Goal: Find specific page/section: Find specific page/section

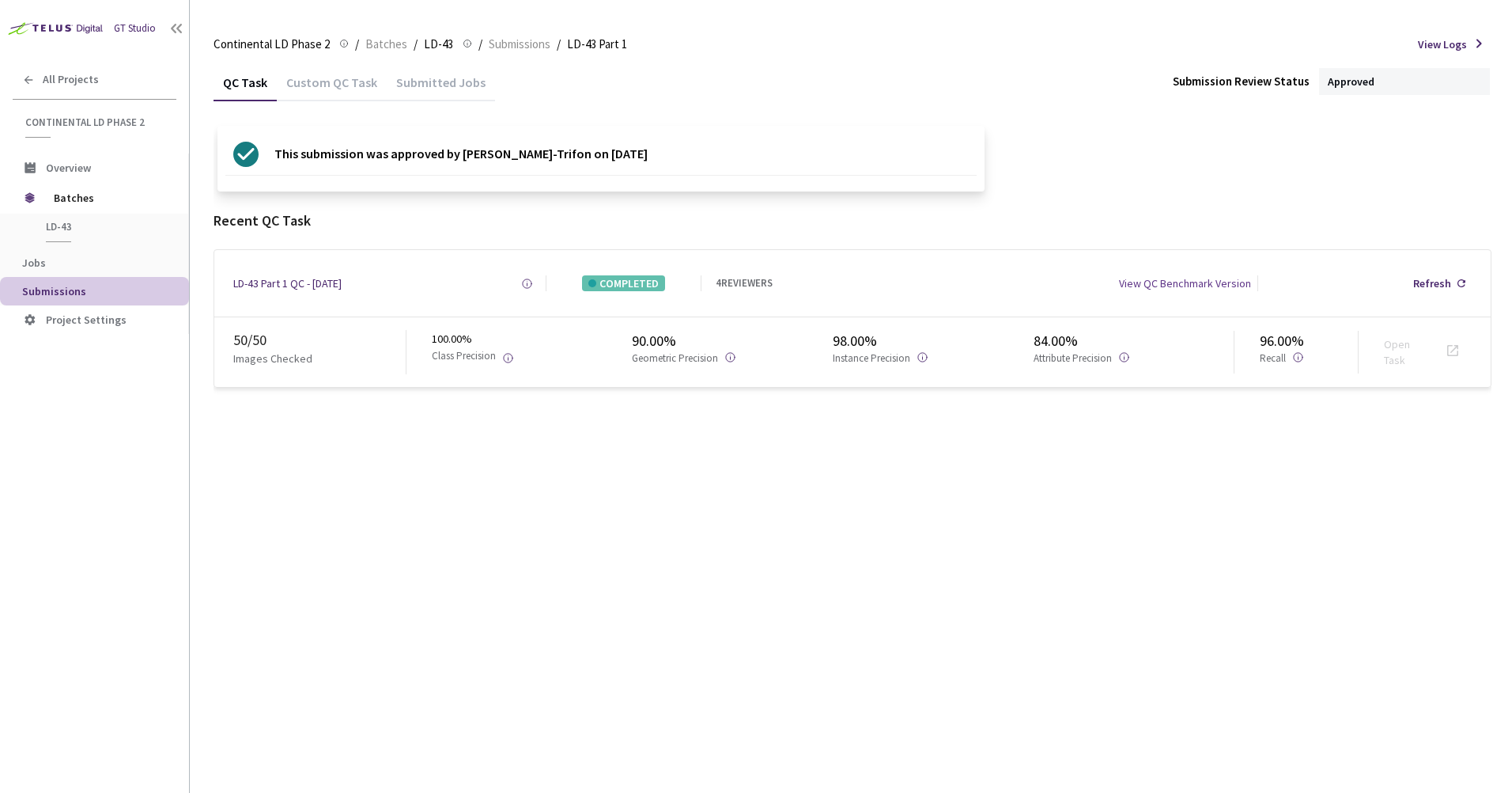
drag, startPoint x: 282, startPoint y: 155, endPoint x: 682, endPoint y: 155, distance: 400.0
click at [682, 155] on div "This submission was approved by [PERSON_NAME]-Trifon on [DATE]" at bounding box center [601, 159] width 767 height 66
drag, startPoint x: 666, startPoint y: 159, endPoint x: 266, endPoint y: 161, distance: 400.0
click at [266, 161] on div "This submission was approved by [PERSON_NAME]-Trifon on [DATE]" at bounding box center [601, 159] width 767 height 66
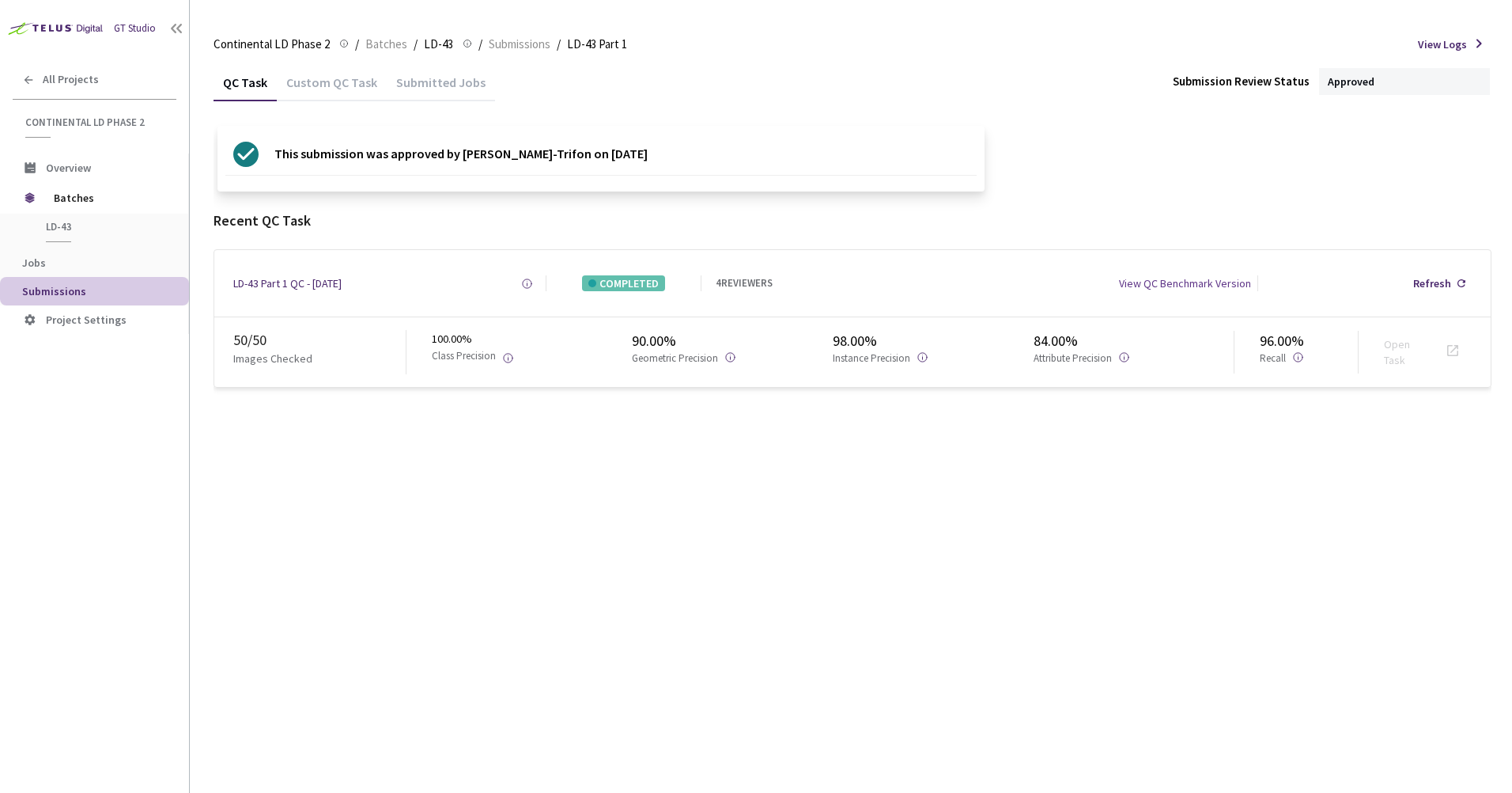
drag, startPoint x: 266, startPoint y: 161, endPoint x: 295, endPoint y: 169, distance: 30.1
click at [295, 169] on div "This submission was approved by [PERSON_NAME]-Trifon on [DATE]" at bounding box center [440, 154] width 430 height 41
click at [493, 47] on span "Submissions" at bounding box center [520, 44] width 62 height 19
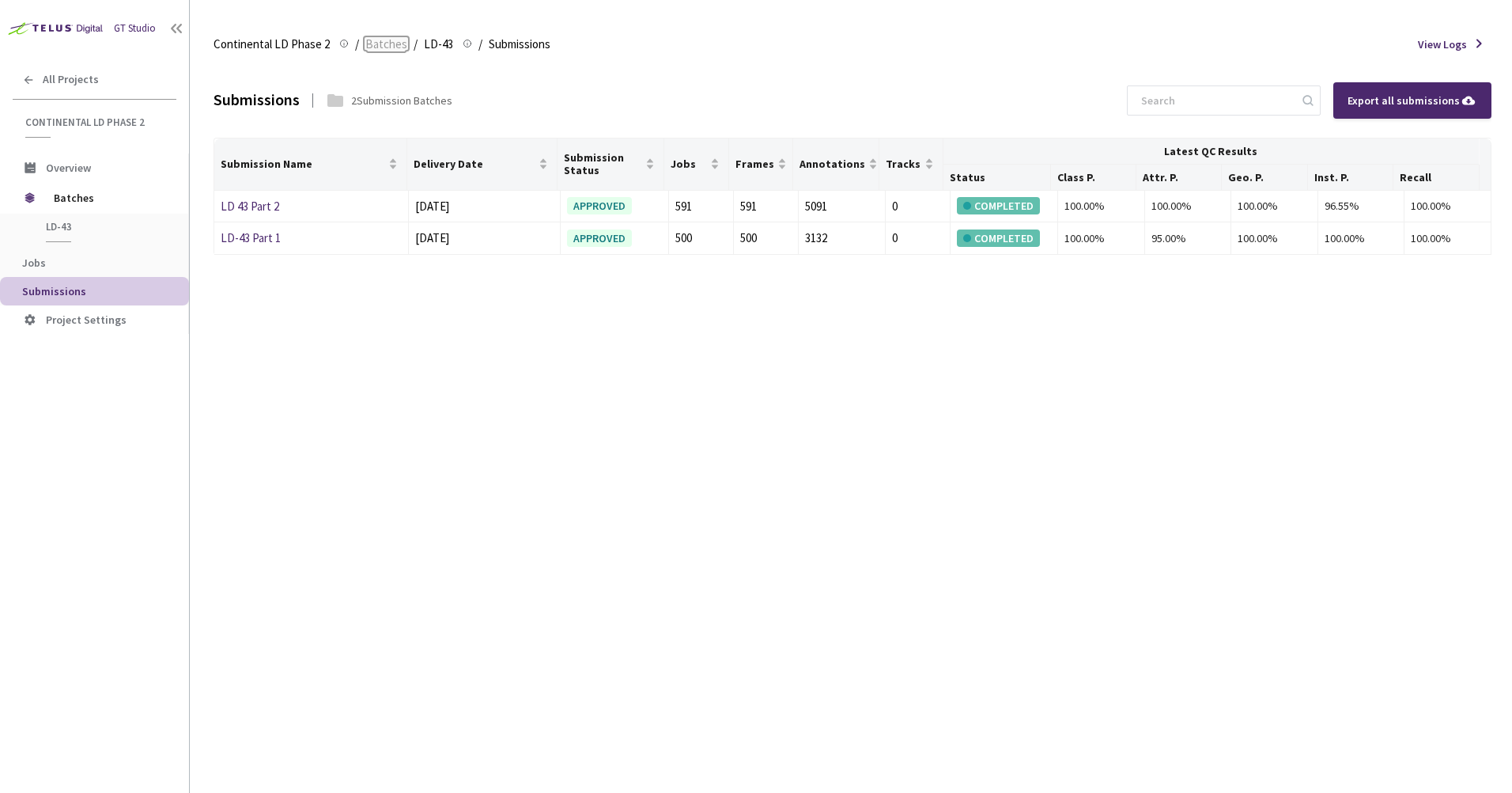
click at [379, 46] on span "Batches" at bounding box center [386, 44] width 42 height 19
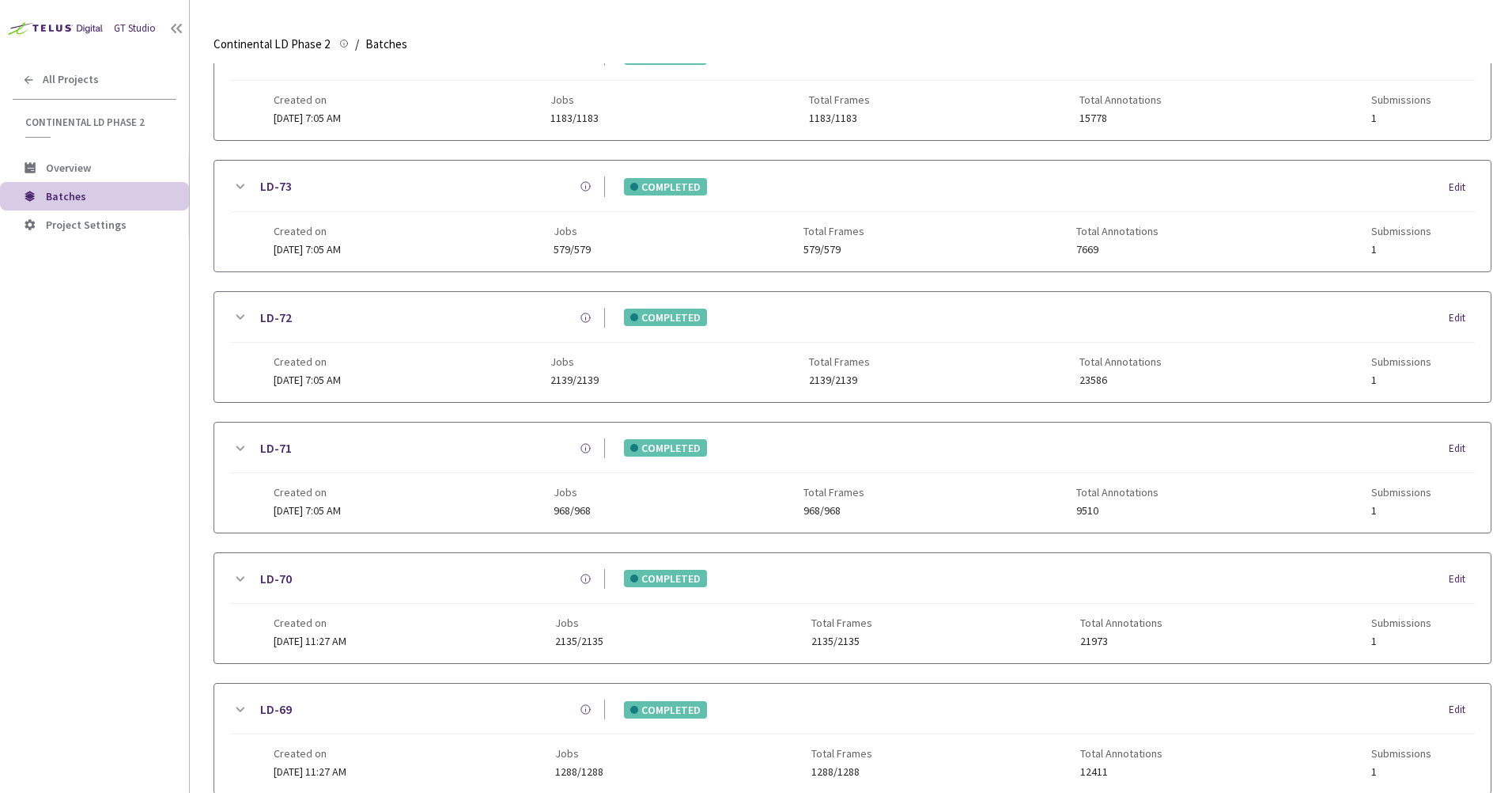
scroll to position [832, 0]
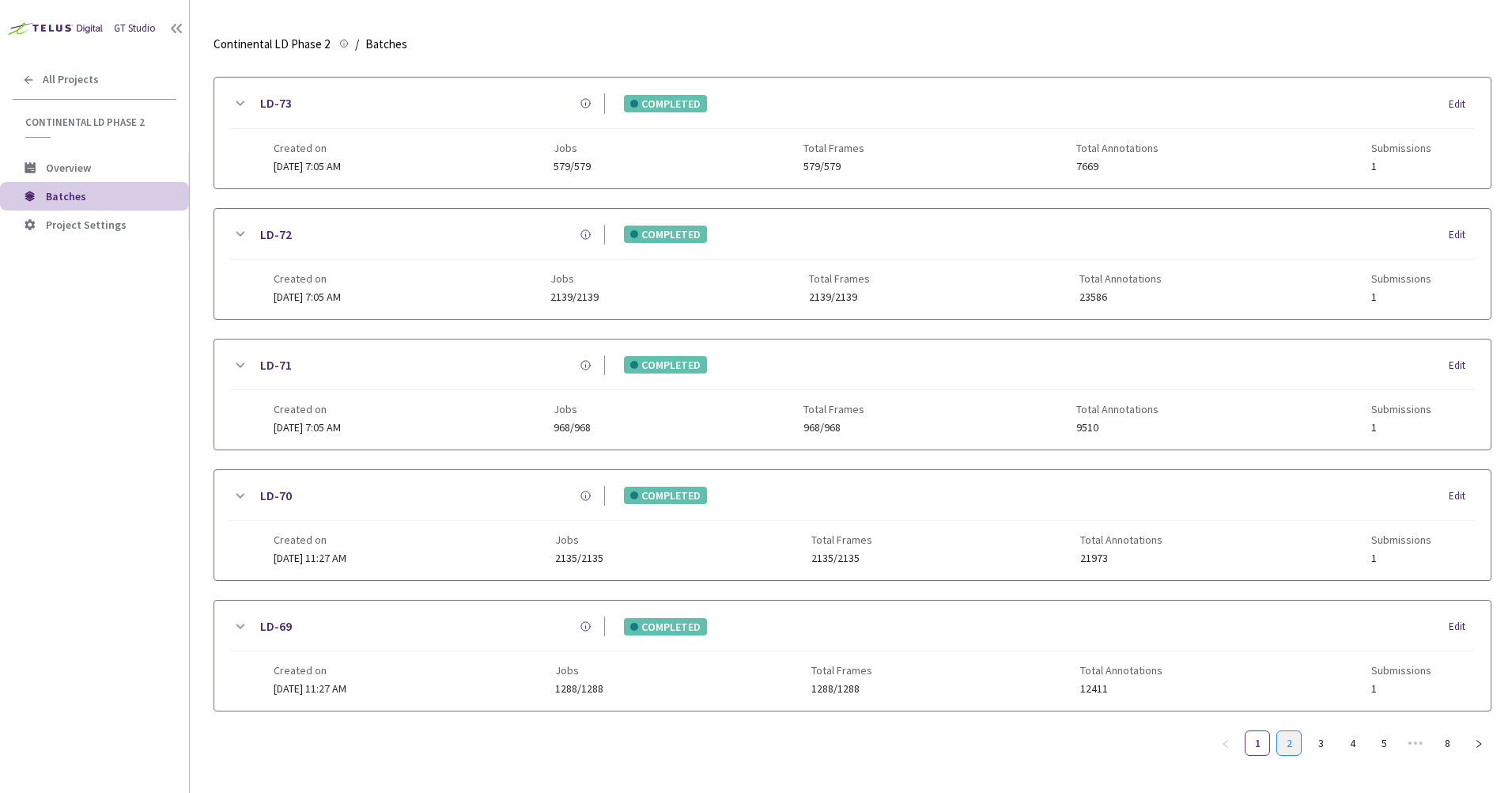
click at [1288, 731] on link "2" at bounding box center [1288, 742] width 24 height 24
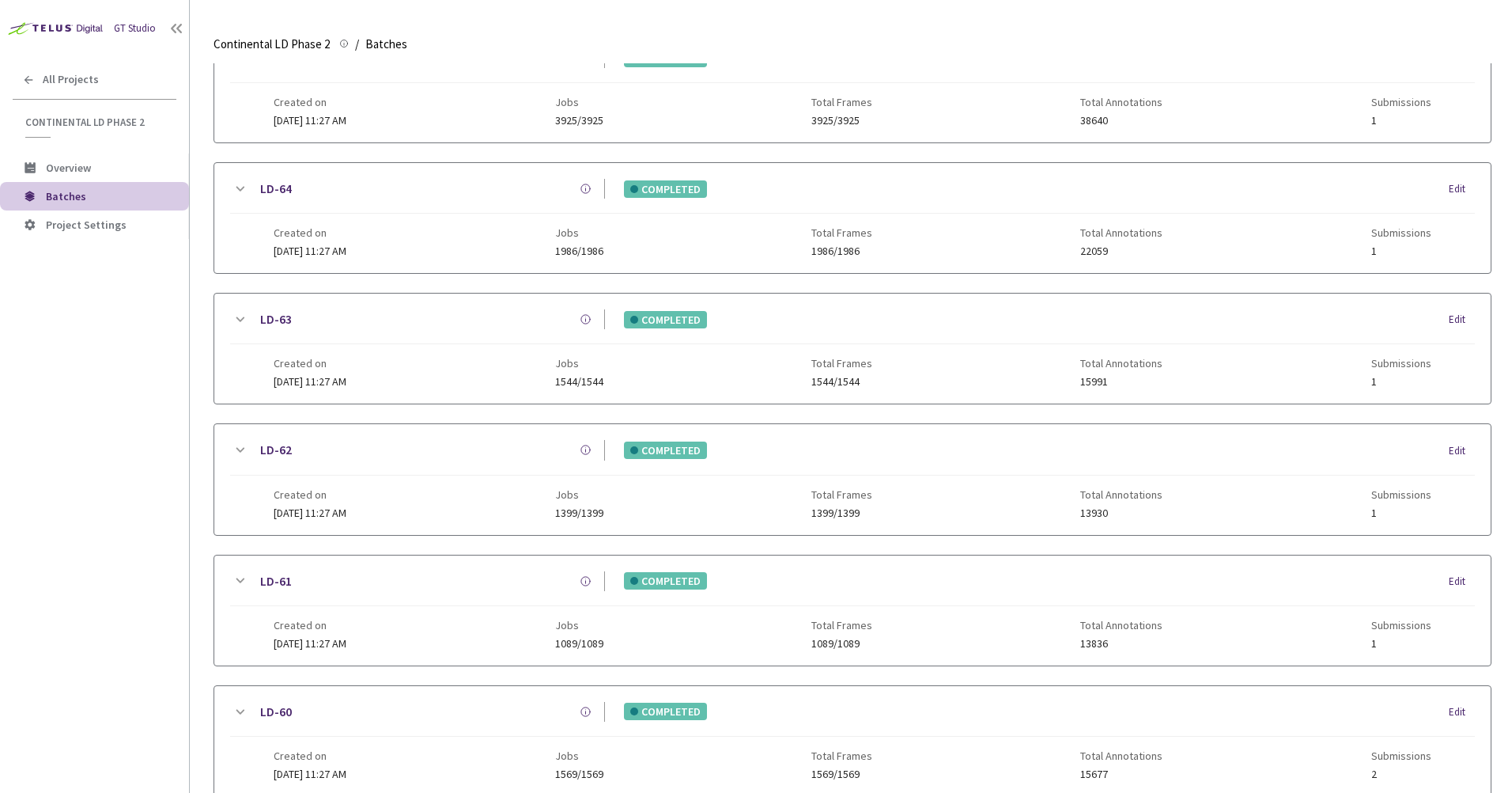
scroll to position [821, 0]
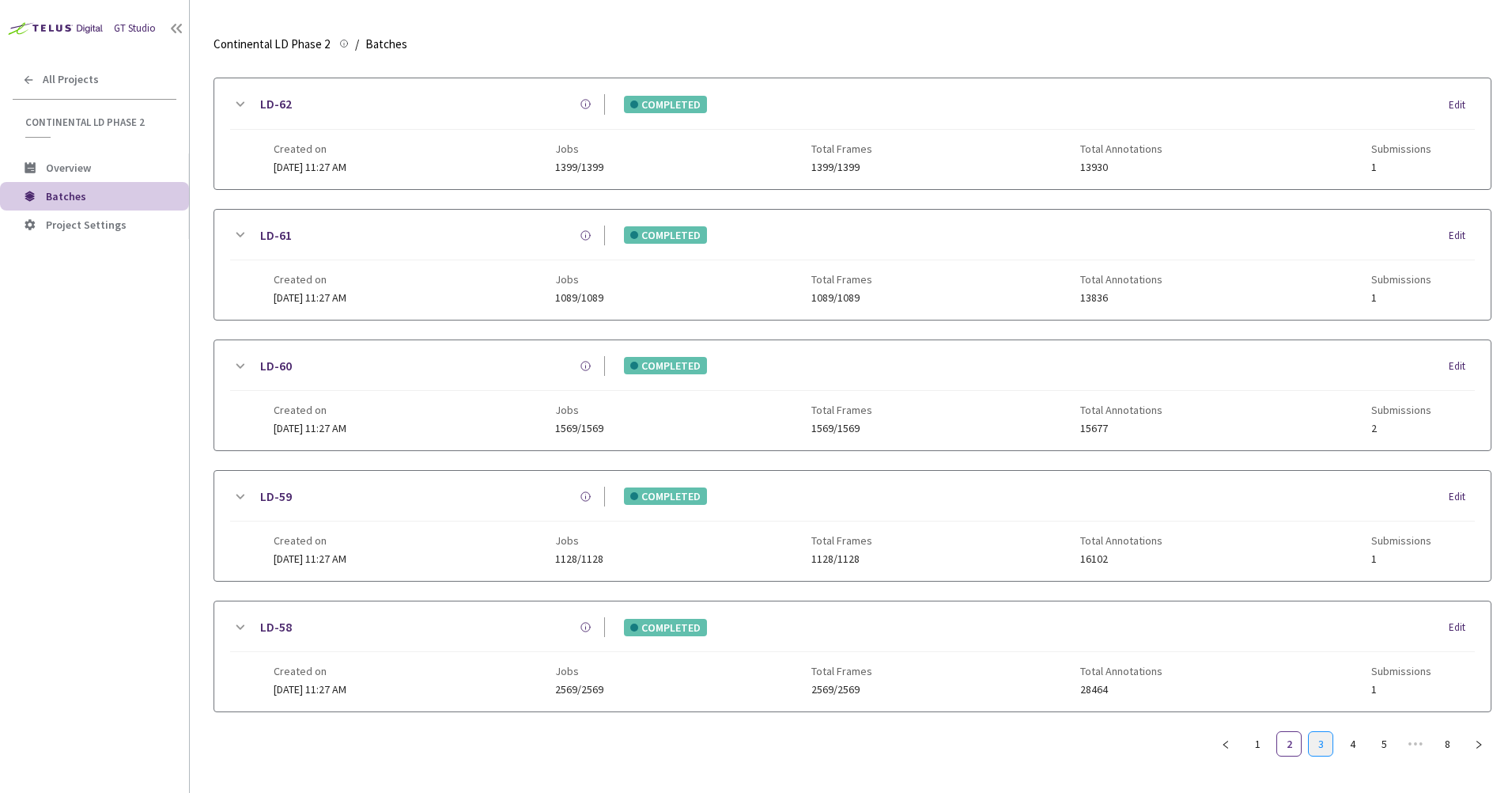
click at [1326, 736] on link "3" at bounding box center [1320, 743] width 24 height 24
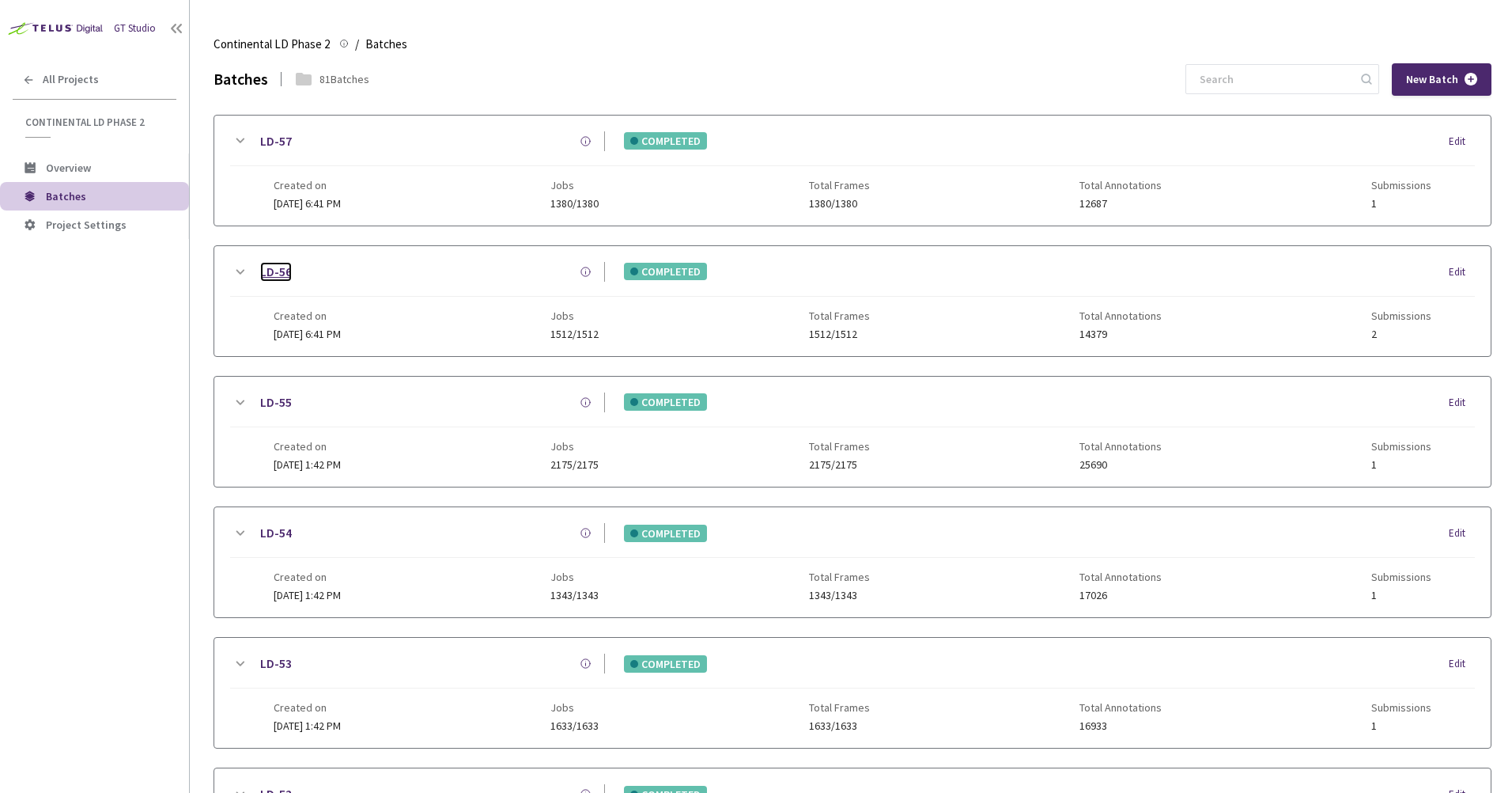
click at [275, 275] on link "LD-56" at bounding box center [275, 271] width 32 height 20
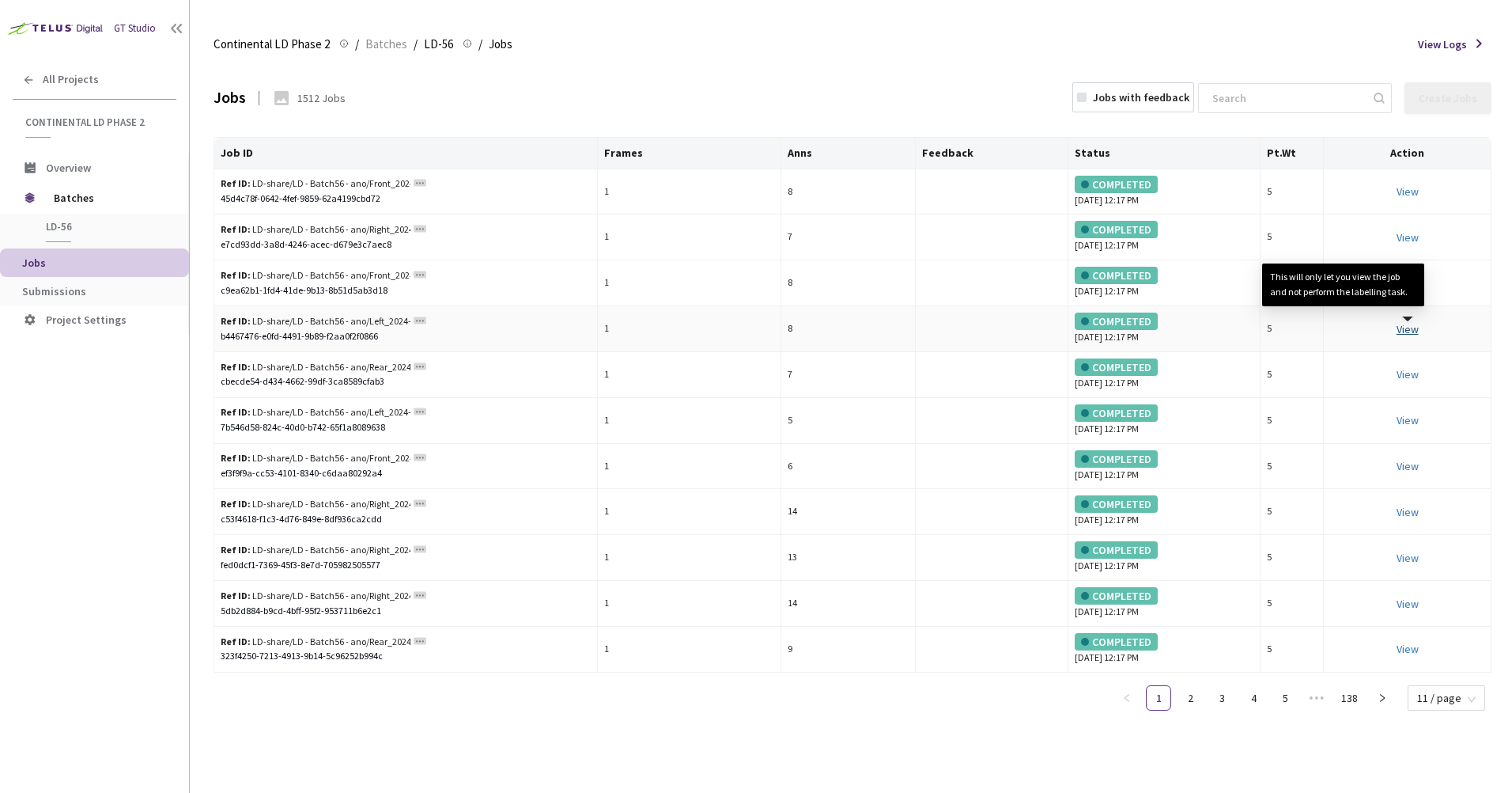
click at [1413, 327] on link "View This will only let you view the job and not perform the labelling task." at bounding box center [1407, 329] width 22 height 14
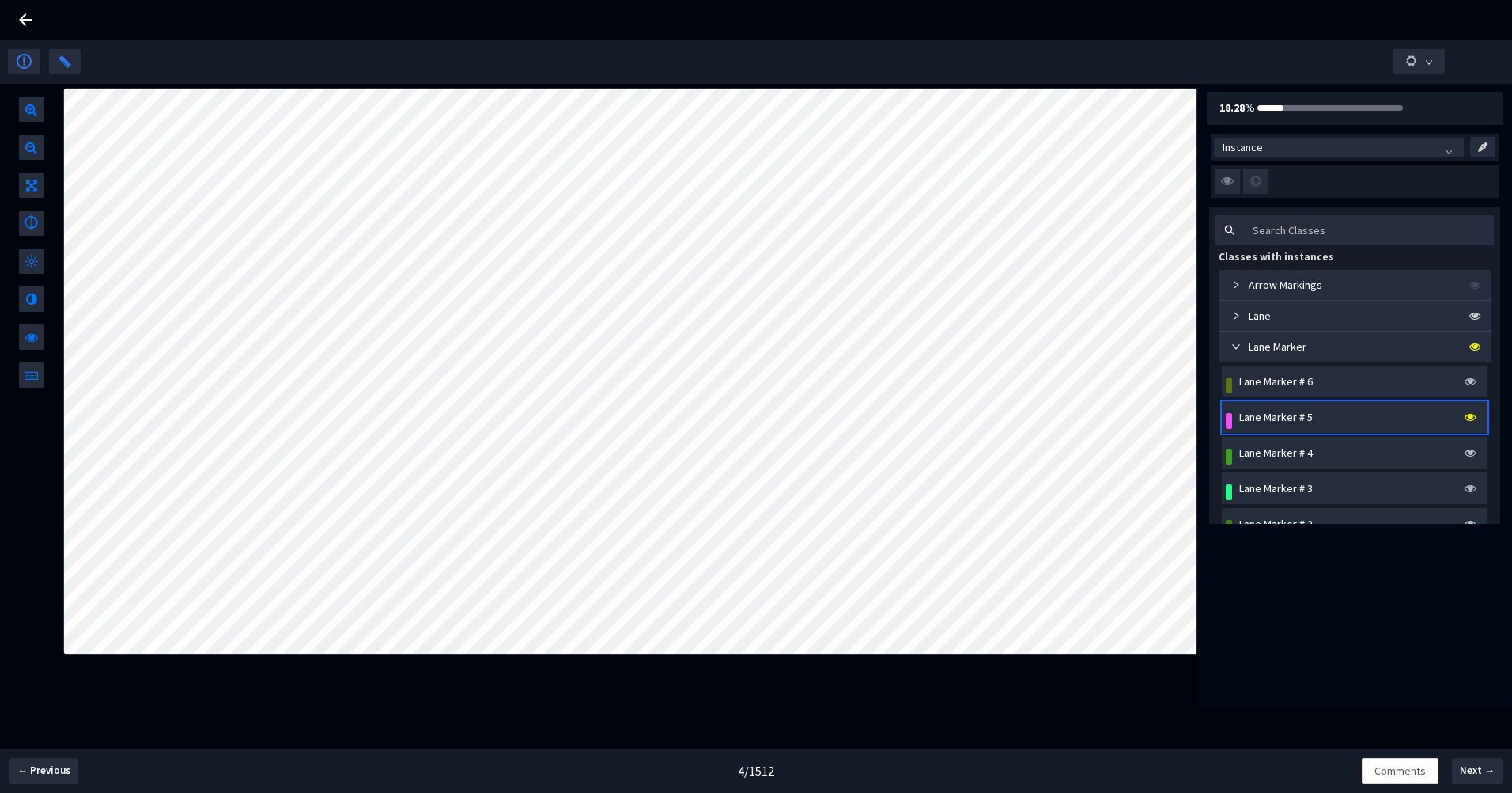
click at [1225, 315] on div "Lane" at bounding box center [1247, 315] width 46 height 17
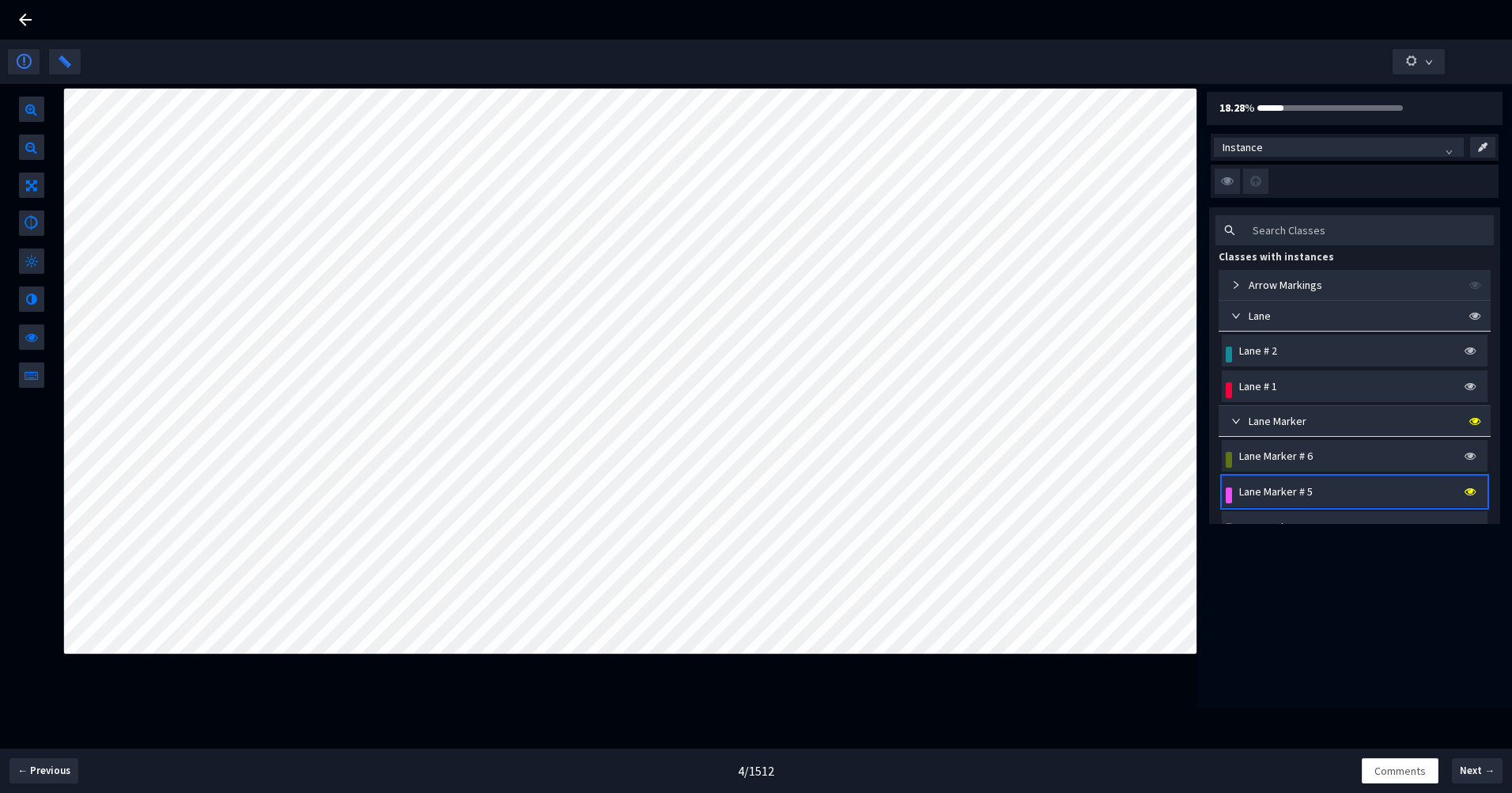
click at [1247, 352] on div "Lane # 2" at bounding box center [1258, 351] width 38 height 17
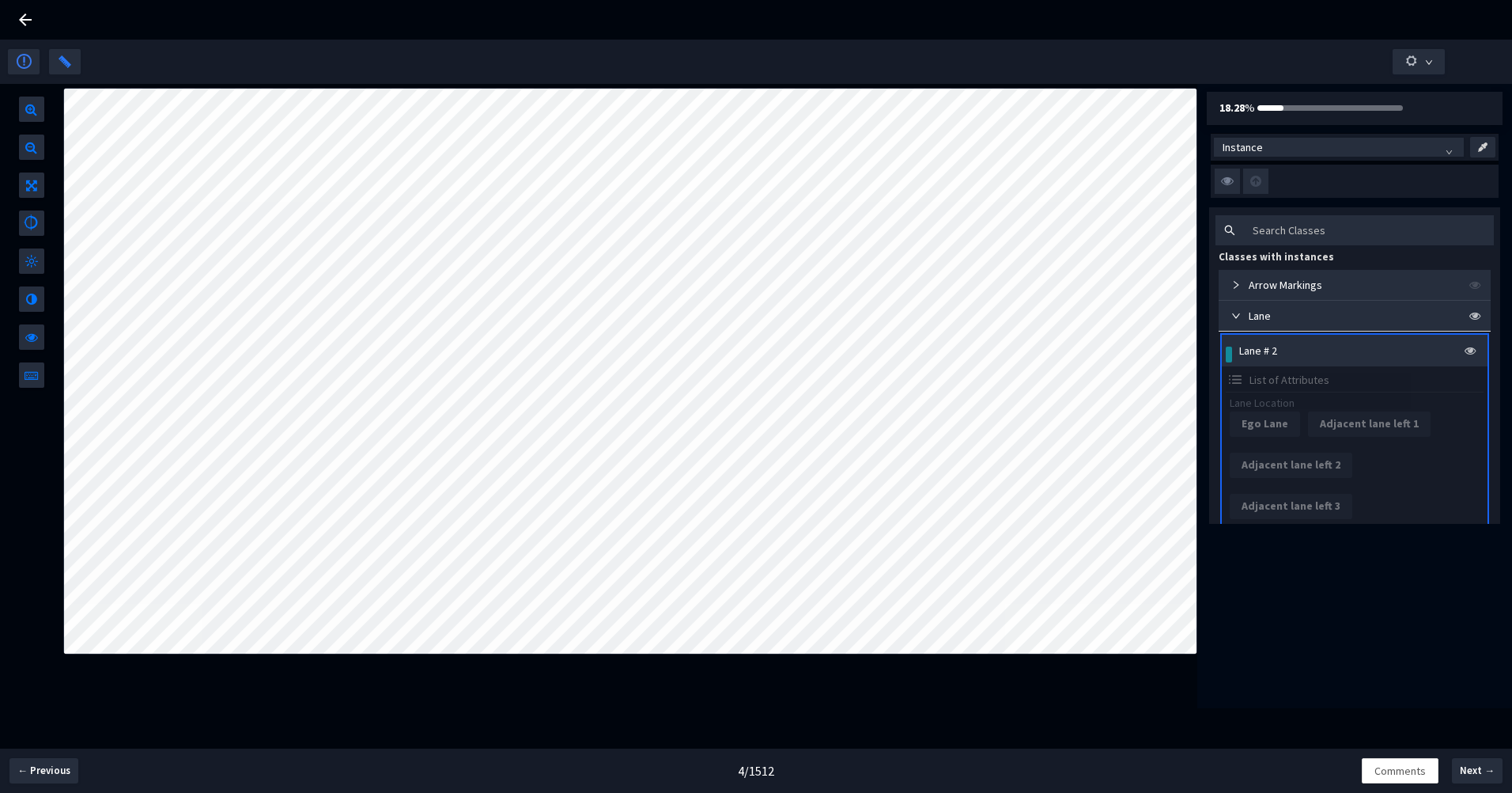
click at [1339, 341] on div "Lane # 2" at bounding box center [1357, 349] width 251 height 21
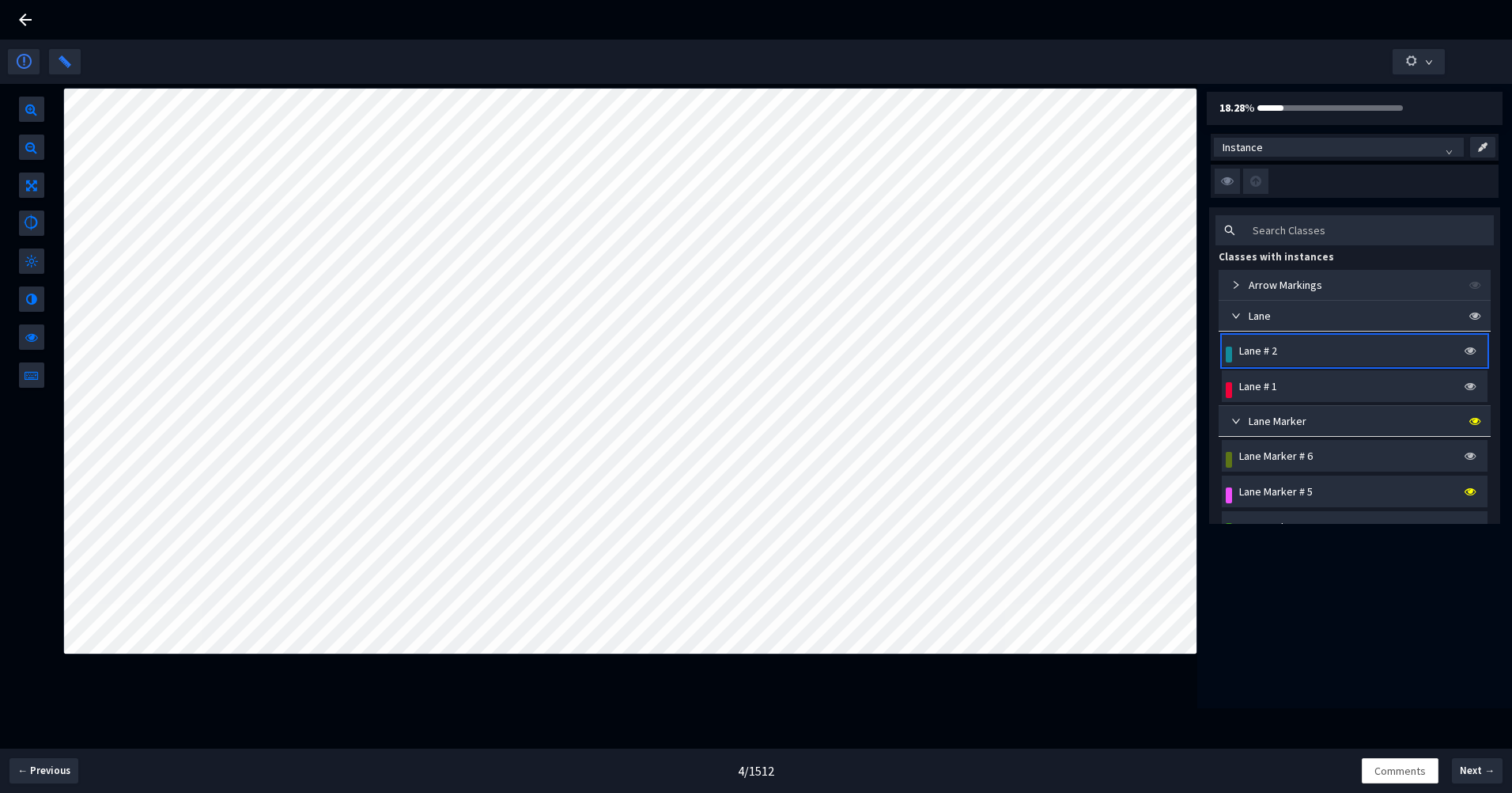
click at [1329, 324] on div "Lane" at bounding box center [1354, 315] width 272 height 30
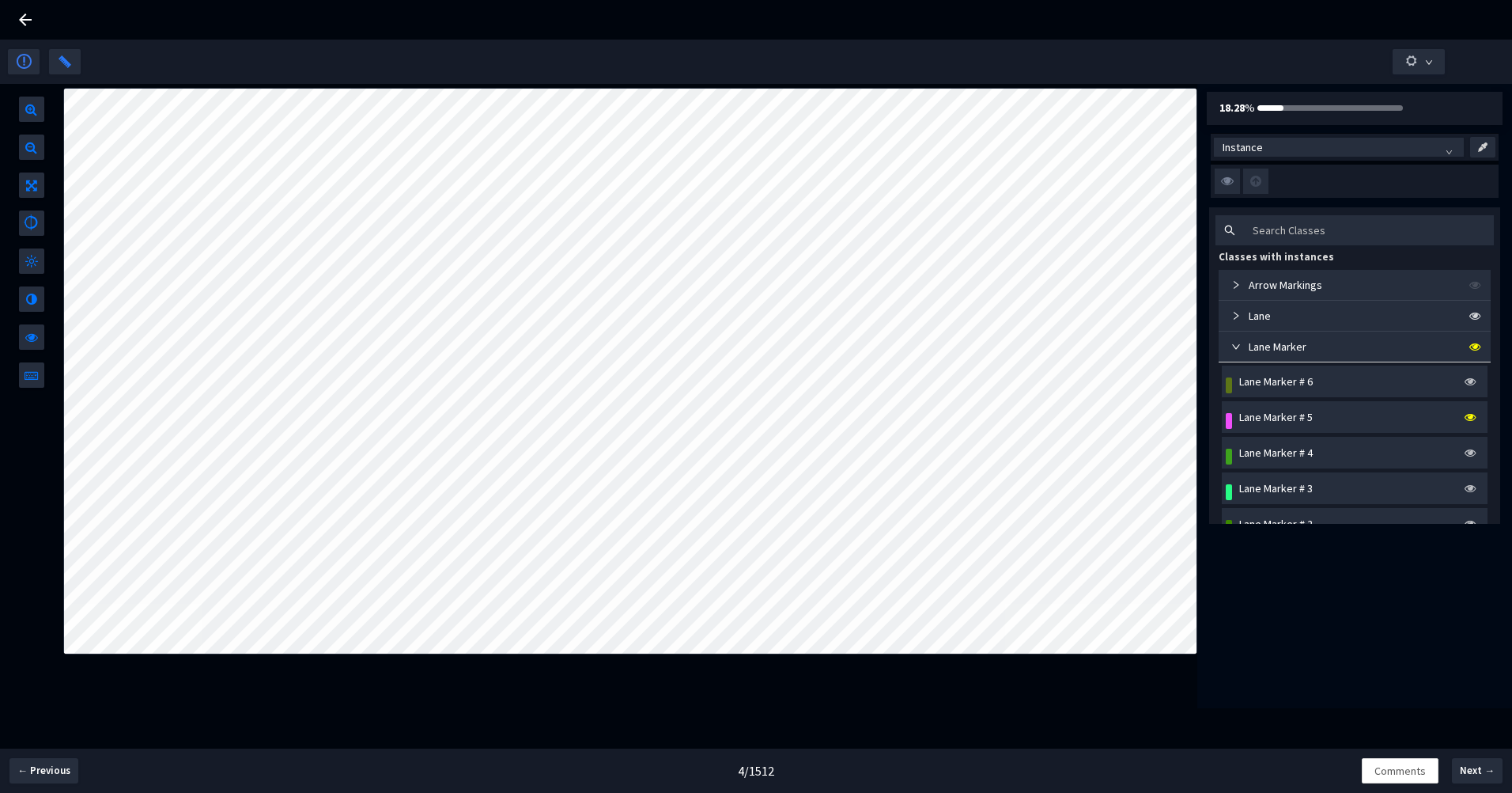
click at [24, 17] on icon at bounding box center [26, 20] width 19 height 19
